Goal: Task Accomplishment & Management: Use online tool/utility

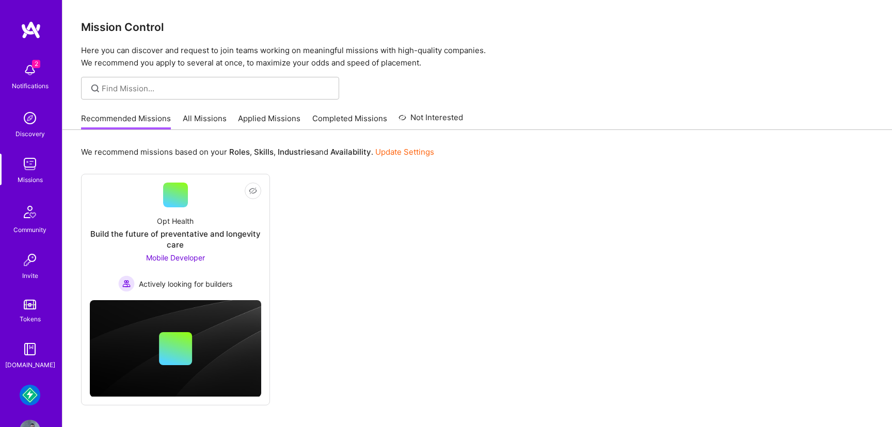
click at [38, 388] on link "Mudflap: Fintech for Trucking" at bounding box center [30, 395] width 26 height 21
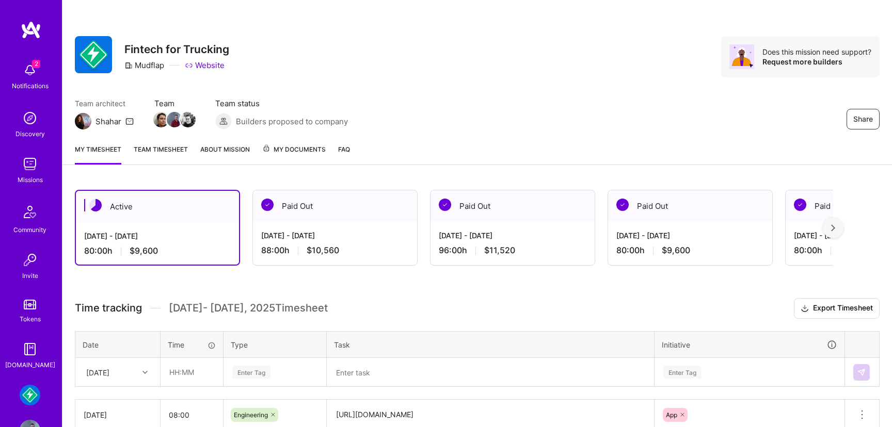
click at [165, 150] on link "Team timesheet" at bounding box center [161, 154] width 54 height 21
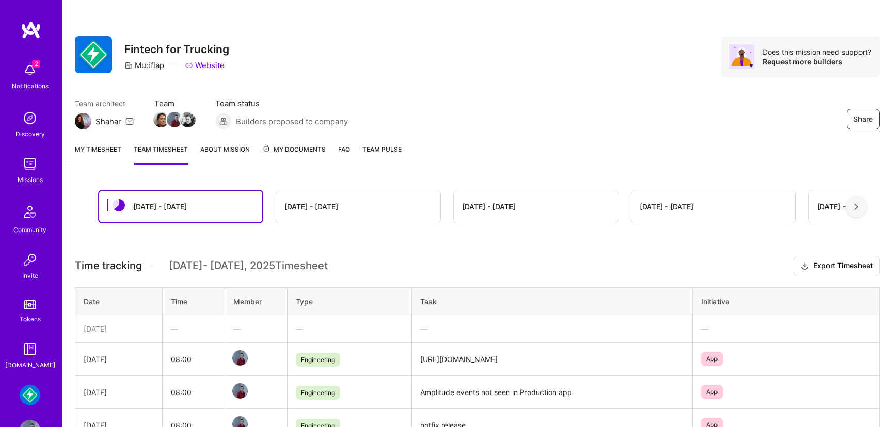
click at [328, 210] on div "[DATE] - [DATE]" at bounding box center [311, 206] width 54 height 11
